Goal: Task Accomplishment & Management: Manage account settings

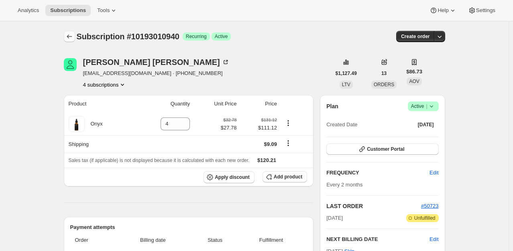
click at [71, 39] on icon "Subscriptions" at bounding box center [69, 36] width 8 height 8
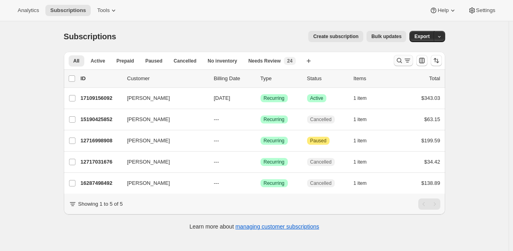
click at [406, 58] on icon "Search and filter results" at bounding box center [407, 61] width 8 height 8
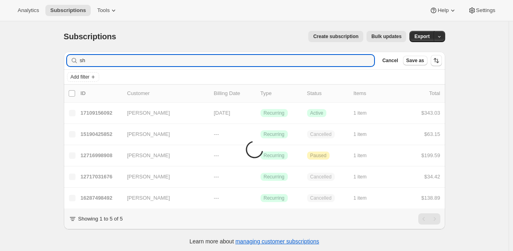
type input "s"
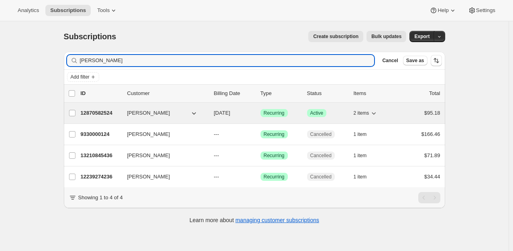
type input "[PERSON_NAME]"
click at [104, 116] on p "12870582524" at bounding box center [101, 113] width 40 height 8
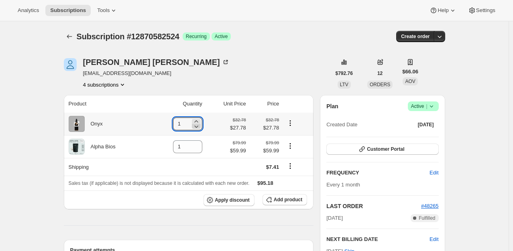
click at [200, 124] on icon at bounding box center [196, 126] width 8 height 8
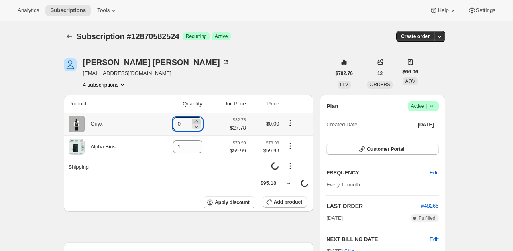
click at [200, 121] on icon at bounding box center [196, 122] width 8 height 8
click at [200, 120] on icon at bounding box center [196, 122] width 8 height 8
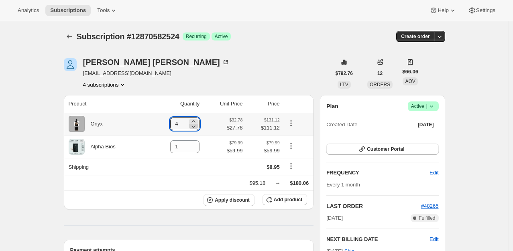
click at [196, 127] on icon at bounding box center [194, 127] width 4 height 2
click at [197, 127] on icon at bounding box center [193, 126] width 8 height 8
type input "2"
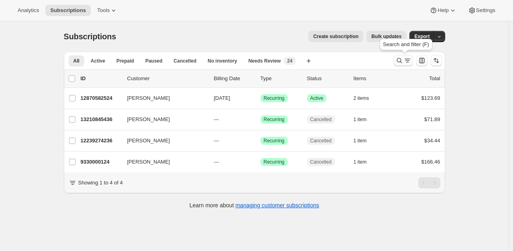
click at [400, 63] on icon "Search and filter results" at bounding box center [399, 61] width 8 height 8
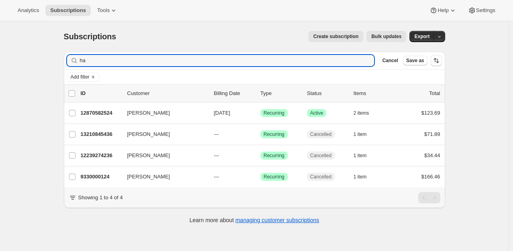
type input "h"
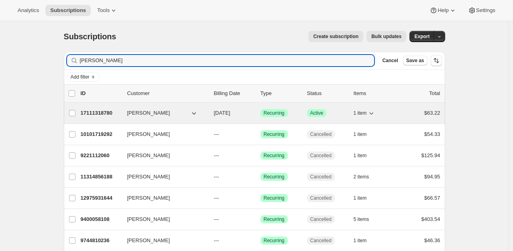
type input "[PERSON_NAME]"
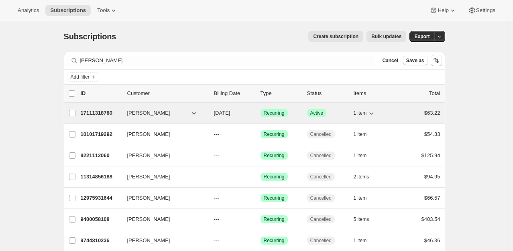
click at [106, 109] on p "17111318780" at bounding box center [101, 113] width 40 height 8
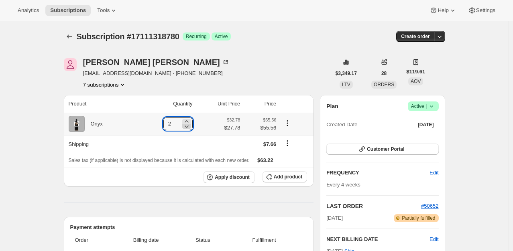
click at [191, 127] on icon at bounding box center [187, 126] width 8 height 8
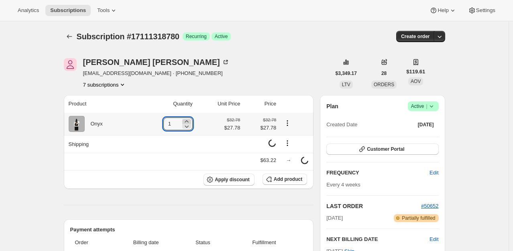
click at [189, 120] on icon at bounding box center [187, 122] width 8 height 8
type input "2"
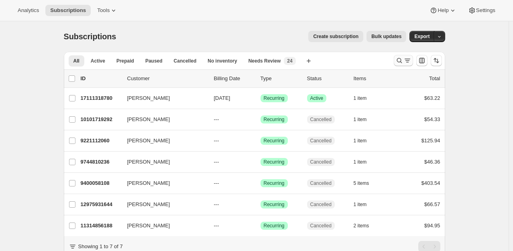
click at [401, 61] on icon "Search and filter results" at bounding box center [399, 61] width 8 height 8
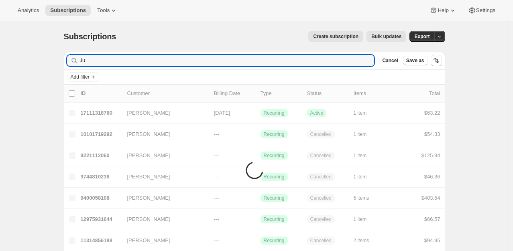
type input "J"
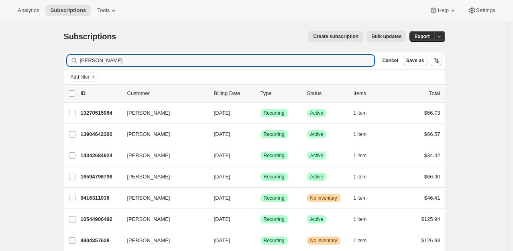
type input "Judy cain"
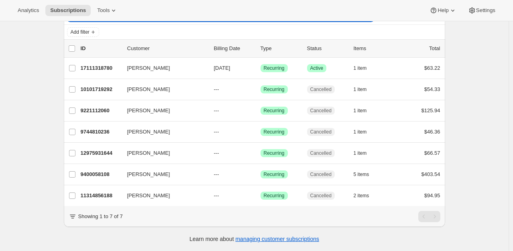
scroll to position [50, 0]
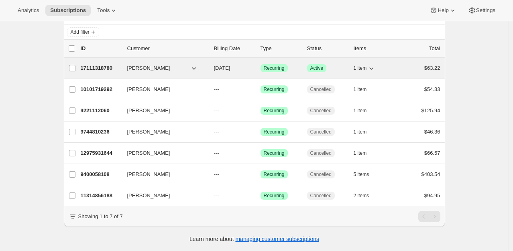
click at [99, 64] on p "17111318780" at bounding box center [101, 68] width 40 height 8
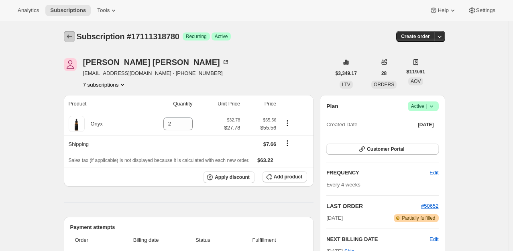
click at [71, 34] on icon "Subscriptions" at bounding box center [69, 36] width 8 height 8
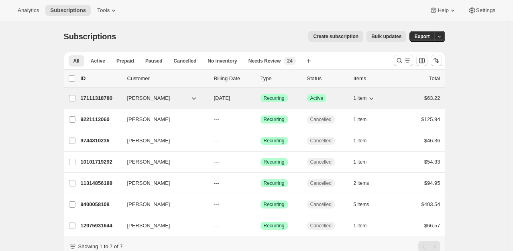
click at [111, 94] on p "17111318780" at bounding box center [101, 98] width 40 height 8
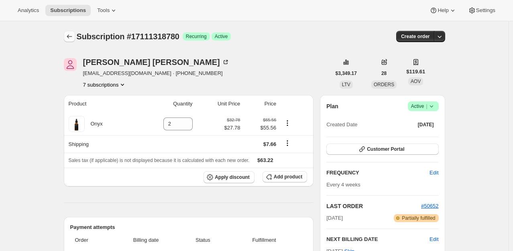
click at [67, 37] on icon "Subscriptions" at bounding box center [69, 36] width 8 height 8
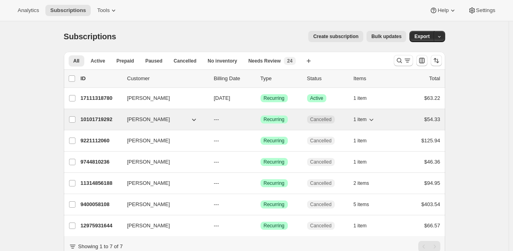
click at [98, 116] on p "10101719292" at bounding box center [101, 120] width 40 height 8
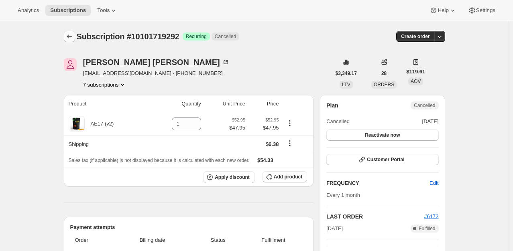
click at [71, 38] on icon "Subscriptions" at bounding box center [69, 36] width 8 height 8
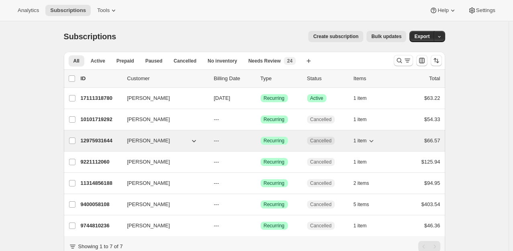
click at [96, 144] on p "12975931644" at bounding box center [101, 141] width 40 height 8
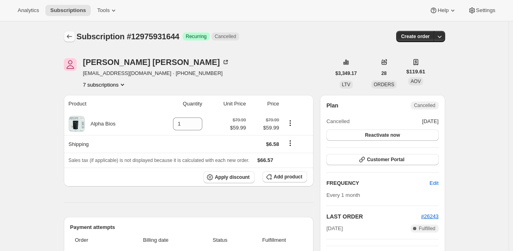
click at [69, 38] on icon "Subscriptions" at bounding box center [69, 36] width 8 height 8
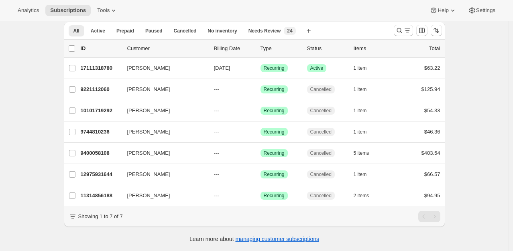
scroll to position [35, 0]
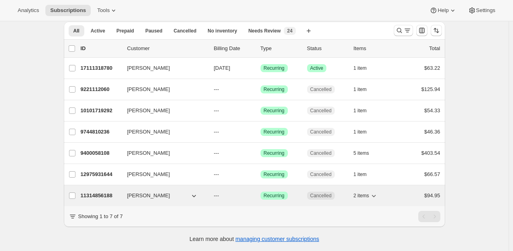
click at [105, 192] on p "11314856188" at bounding box center [101, 196] width 40 height 8
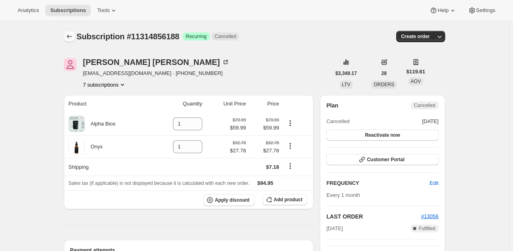
click at [70, 33] on icon "Subscriptions" at bounding box center [69, 36] width 8 height 8
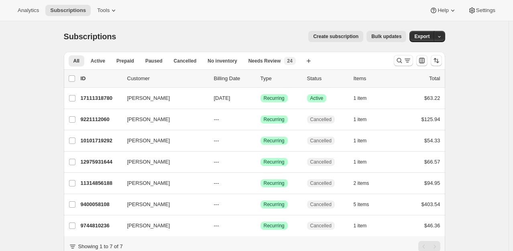
drag, startPoint x: 398, startPoint y: 62, endPoint x: 251, endPoint y: 48, distance: 147.9
click at [260, 46] on div "Subscriptions. This page is ready Subscriptions Create subscription Bulk update…" at bounding box center [254, 151] width 400 height 260
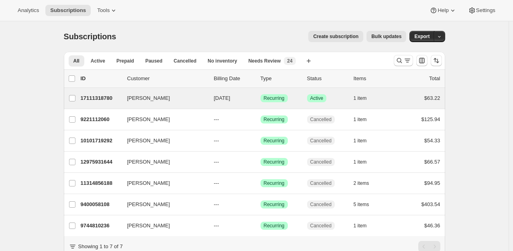
click at [106, 105] on div "Judy Cain 17111318780 Judy Cain 11/12/2025 Success Recurring Success Active 1 i…" at bounding box center [254, 98] width 381 height 21
click at [108, 98] on p "17111318780" at bounding box center [101, 98] width 40 height 8
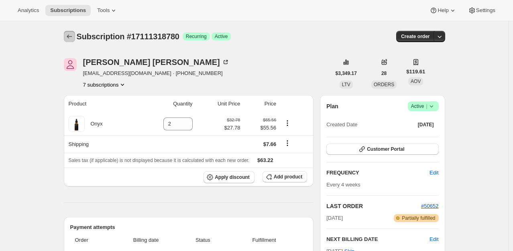
click at [73, 36] on icon "Subscriptions" at bounding box center [69, 36] width 8 height 8
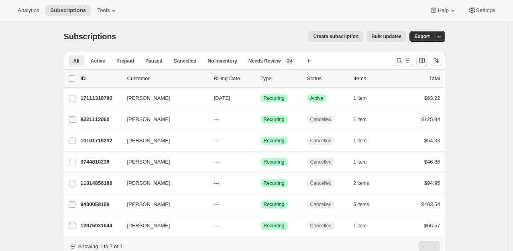
click at [75, 80] on input "0 selected" at bounding box center [72, 78] width 6 height 6
checkbox input "true"
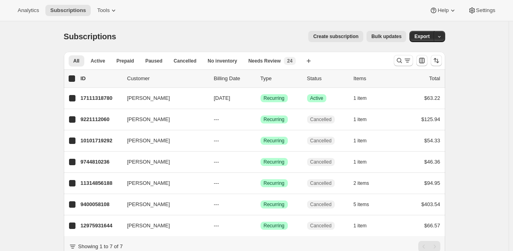
checkbox input "true"
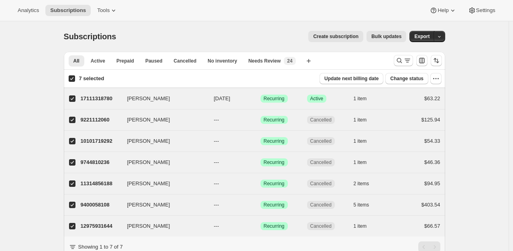
click at [75, 76] on input "7 selected" at bounding box center [72, 78] width 6 height 6
checkbox input "false"
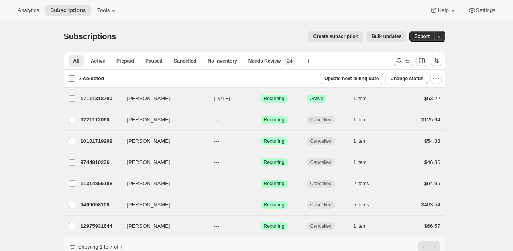
checkbox input "false"
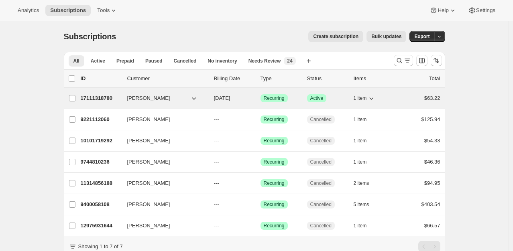
click at [167, 95] on button "[PERSON_NAME]" at bounding box center [162, 98] width 80 height 13
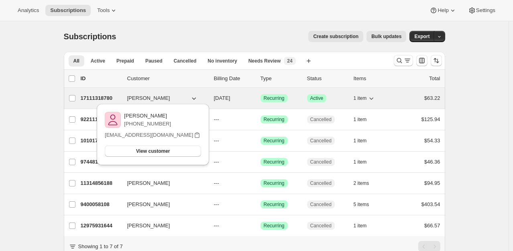
click at [106, 97] on p "17111318780" at bounding box center [101, 98] width 40 height 8
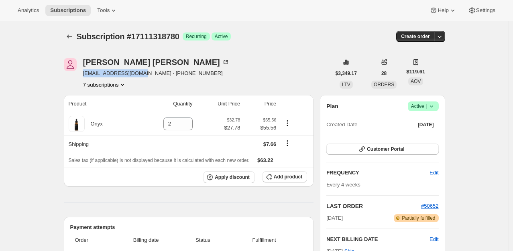
drag, startPoint x: 140, startPoint y: 73, endPoint x: 84, endPoint y: 76, distance: 56.6
click at [84, 76] on div "Judy Cain fancygirl56@yahoo.com · +15732954269 7 subscriptions" at bounding box center [197, 73] width 267 height 30
copy span "fancygirl56@yahoo.com"
click at [280, 61] on div "Judy Cain fancygirl56@yahoo.com · +15732954269 7 subscriptions" at bounding box center [197, 73] width 267 height 30
click at [73, 40] on icon "Subscriptions" at bounding box center [69, 36] width 8 height 8
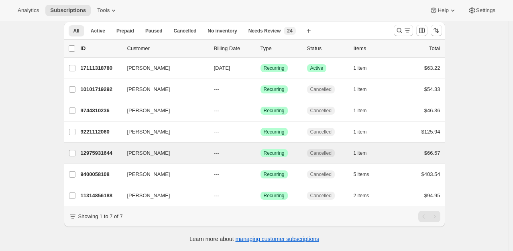
scroll to position [35, 0]
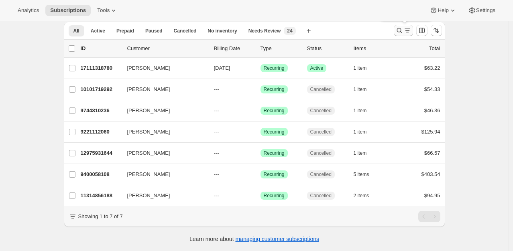
click at [402, 28] on icon "Search and filter results" at bounding box center [398, 30] width 5 height 5
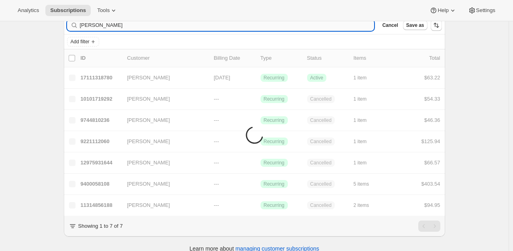
scroll to position [21, 0]
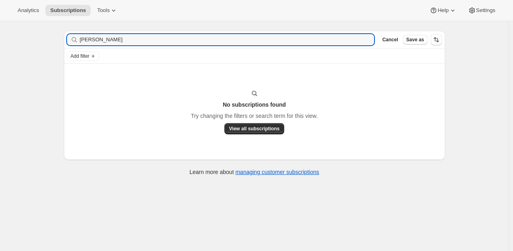
drag, startPoint x: 112, startPoint y: 39, endPoint x: 67, endPoint y: 43, distance: 44.7
click at [67, 43] on div "Filter subscribers Judy caina Clear Cancel Save as" at bounding box center [254, 40] width 381 height 18
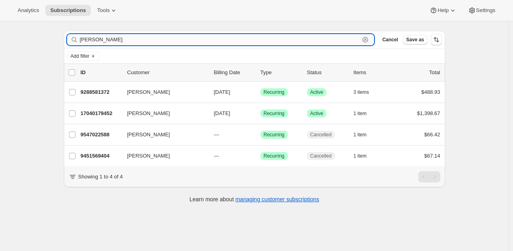
drag, startPoint x: 118, startPoint y: 43, endPoint x: 85, endPoint y: 37, distance: 33.4
click at [86, 37] on input "abby leets" at bounding box center [220, 39] width 280 height 11
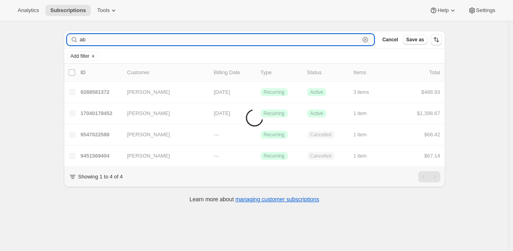
type input "a"
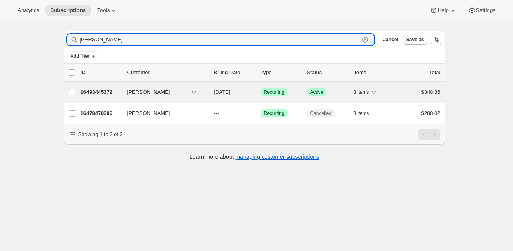
type input "mary azz"
click at [100, 94] on p "16493445372" at bounding box center [101, 92] width 40 height 8
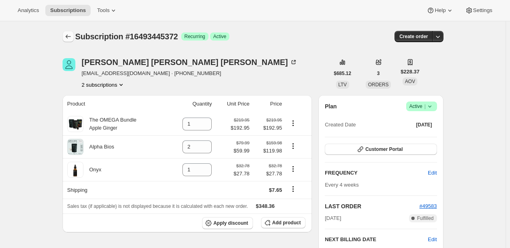
click at [71, 35] on icon "Subscriptions" at bounding box center [68, 36] width 8 height 8
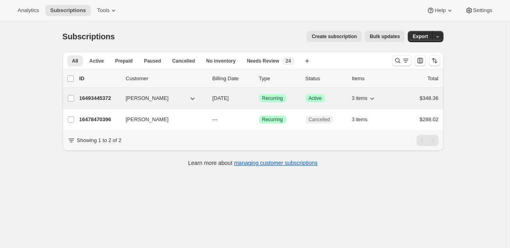
click at [111, 97] on p "16493445372" at bounding box center [99, 98] width 40 height 8
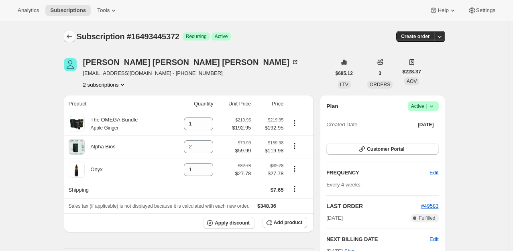
click at [73, 38] on icon "Subscriptions" at bounding box center [69, 36] width 8 height 8
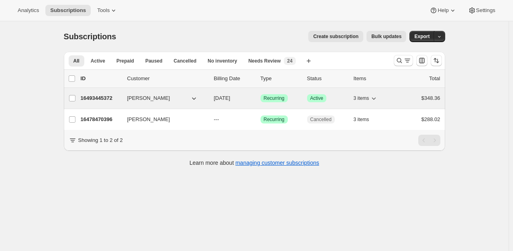
click at [89, 94] on p "16493445372" at bounding box center [101, 98] width 40 height 8
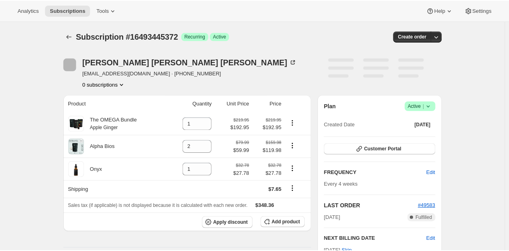
scroll to position [111, 0]
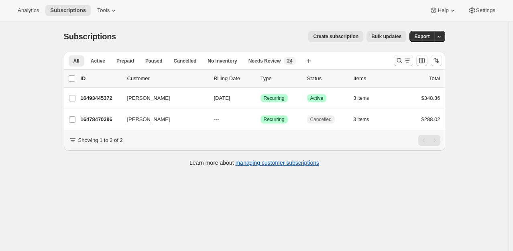
click at [403, 62] on icon "Search and filter results" at bounding box center [399, 61] width 8 height 8
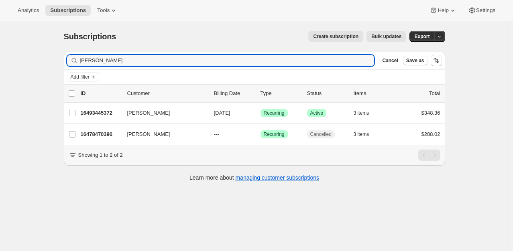
drag, startPoint x: 120, startPoint y: 55, endPoint x: 50, endPoint y: 59, distance: 70.3
click at [45, 63] on div "Subscriptions. This page is ready Subscriptions Create subscription Bulk update…" at bounding box center [254, 146] width 508 height 251
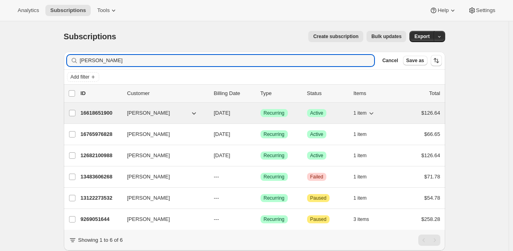
type input "carroll lum"
click at [105, 117] on div "16618651900 Carroll Lum 10/16/2025 Success Recurring Success Active 1 item $126…" at bounding box center [260, 113] width 359 height 11
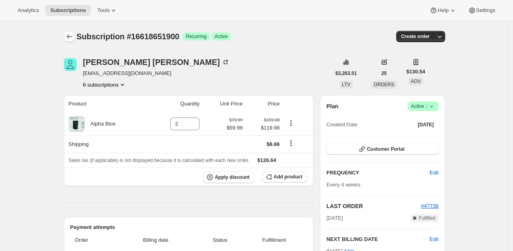
click at [73, 40] on icon "Subscriptions" at bounding box center [69, 36] width 8 height 8
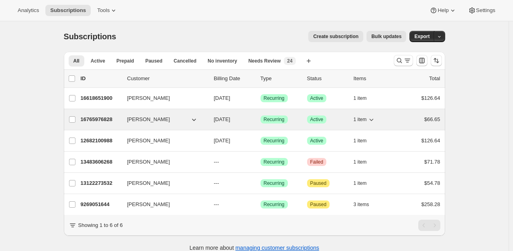
drag, startPoint x: 95, startPoint y: 121, endPoint x: 89, endPoint y: 119, distance: 6.3
click at [91, 120] on p "16765976828" at bounding box center [101, 120] width 40 height 8
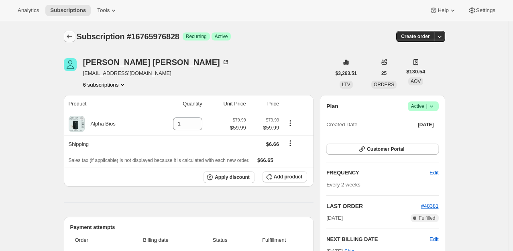
click at [69, 36] on icon "Subscriptions" at bounding box center [69, 36] width 5 height 4
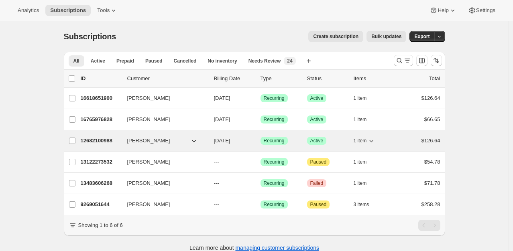
click at [100, 140] on p "12682100988" at bounding box center [101, 141] width 40 height 8
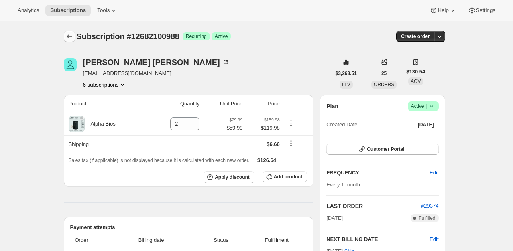
click at [73, 38] on icon "Subscriptions" at bounding box center [69, 36] width 8 height 8
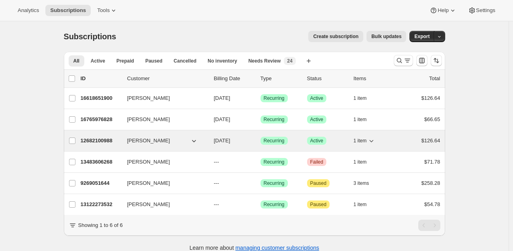
click at [102, 140] on p "12682100988" at bounding box center [101, 141] width 40 height 8
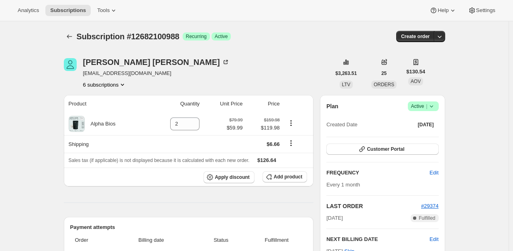
click at [430, 108] on icon at bounding box center [431, 106] width 8 height 8
click at [430, 136] on span "Cancel subscription" at bounding box center [425, 135] width 45 height 6
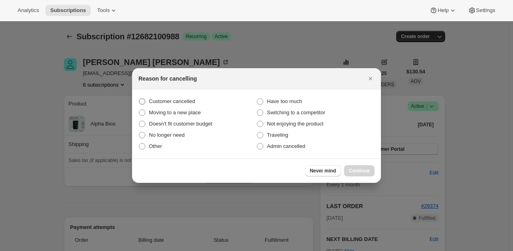
click at [167, 102] on span "Customer cancelled" at bounding box center [172, 101] width 46 height 6
click at [139, 99] on input "Customer cancelled" at bounding box center [139, 98] width 0 height 0
radio input "true"
click at [364, 168] on span "Continue" at bounding box center [359, 171] width 21 height 6
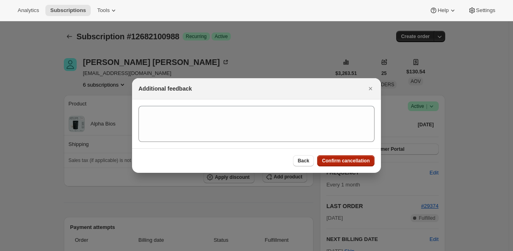
click at [354, 156] on button "Confirm cancellation" at bounding box center [345, 160] width 57 height 11
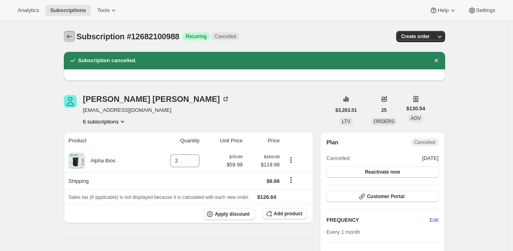
click at [69, 36] on icon "Subscriptions" at bounding box center [69, 36] width 8 height 8
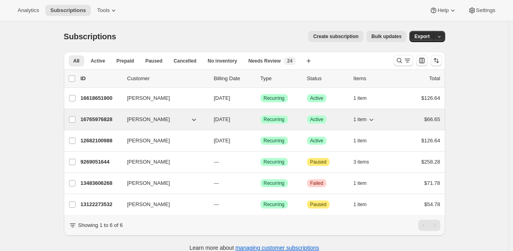
click at [108, 120] on p "16765976828" at bounding box center [101, 120] width 40 height 8
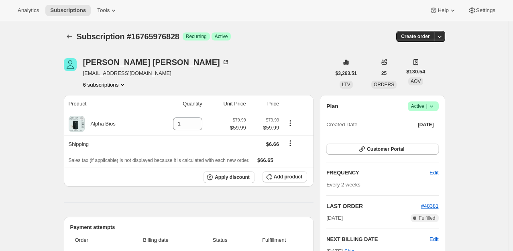
click at [438, 105] on span "Success Active |" at bounding box center [423, 106] width 31 height 10
click at [434, 137] on span "Cancel subscription" at bounding box center [425, 135] width 45 height 6
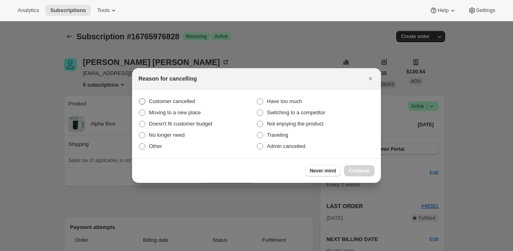
click at [187, 99] on span "Customer cancelled" at bounding box center [172, 101] width 46 height 6
click at [139, 99] on input "Customer cancelled" at bounding box center [139, 98] width 0 height 0
radio input "true"
click at [364, 171] on span "Continue" at bounding box center [359, 171] width 21 height 6
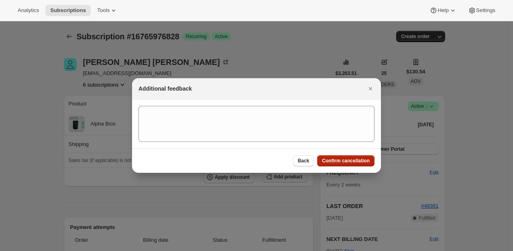
click at [337, 161] on span "Confirm cancellation" at bounding box center [346, 161] width 48 height 6
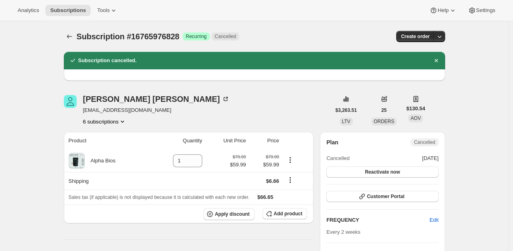
click at [71, 41] on button "Subscriptions" at bounding box center [69, 36] width 11 height 11
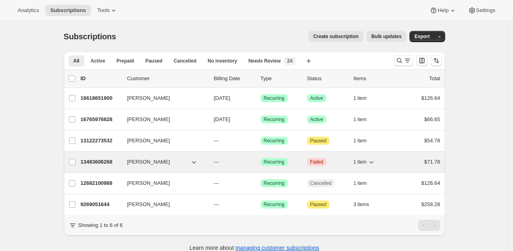
click at [102, 158] on p "13483606268" at bounding box center [101, 162] width 40 height 8
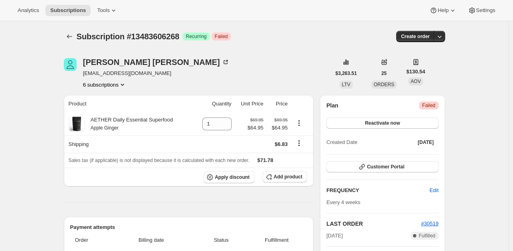
click at [423, 108] on span "Critical Failed" at bounding box center [429, 105] width 20 height 8
click at [73, 32] on icon "Subscriptions" at bounding box center [69, 36] width 8 height 8
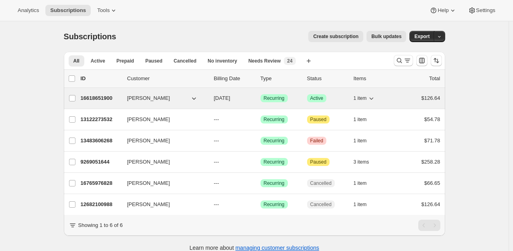
click at [99, 98] on p "16618651900" at bounding box center [101, 98] width 40 height 8
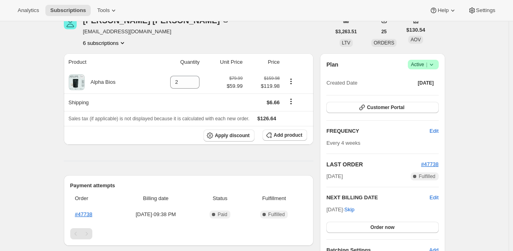
scroll to position [40, 0]
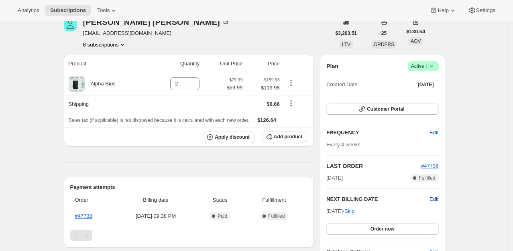
click at [435, 196] on span "Edit" at bounding box center [433, 199] width 9 height 8
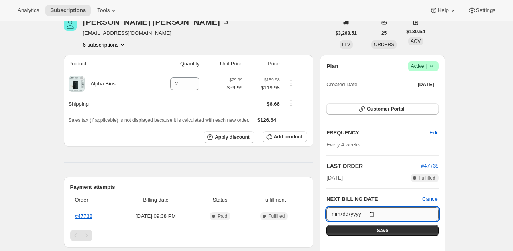
click at [377, 214] on input "2025-10-16" at bounding box center [382, 214] width 112 height 14
type input "2025-11-16"
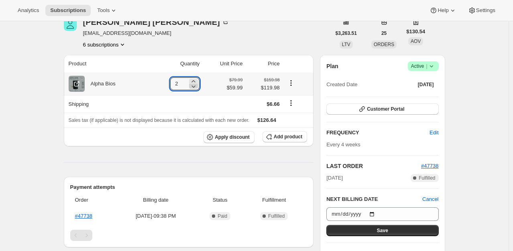
click at [194, 86] on icon at bounding box center [193, 86] width 8 height 8
type input "1"
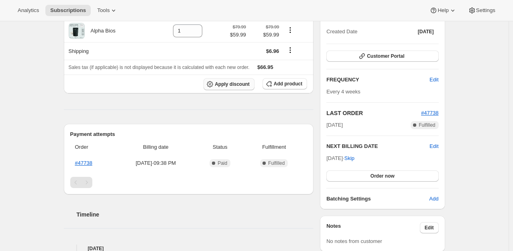
scroll to position [0, 0]
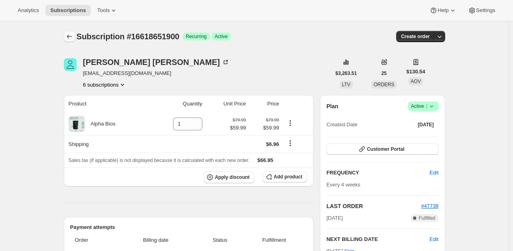
click at [71, 36] on icon "Subscriptions" at bounding box center [69, 36] width 8 height 8
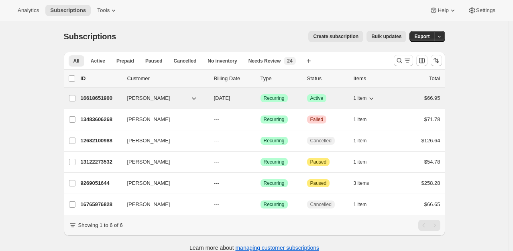
click at [117, 101] on p "16618651900" at bounding box center [101, 98] width 40 height 8
